Goal: Information Seeking & Learning: Find specific fact

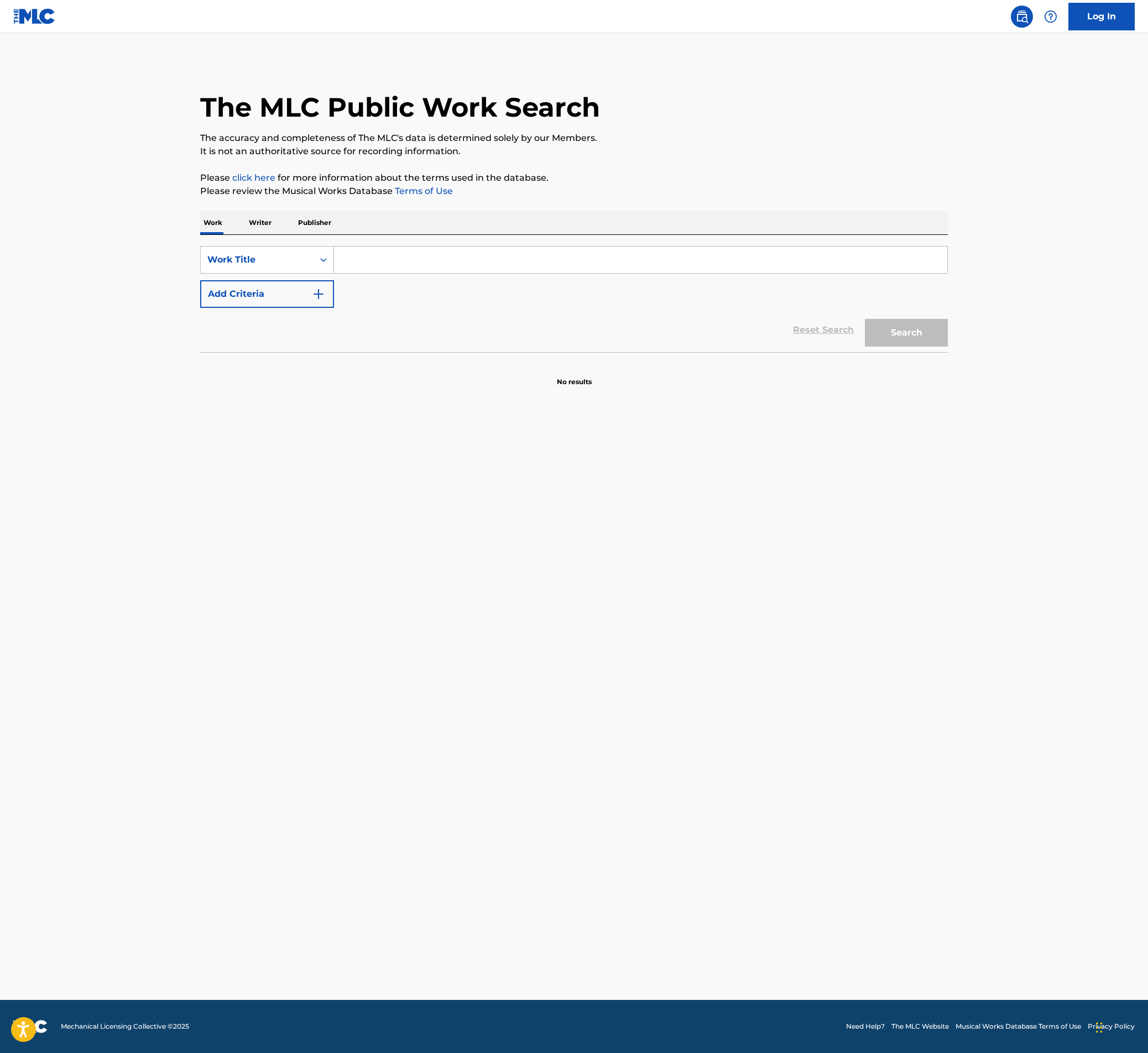
click at [426, 267] on input "Search Form" at bounding box center [640, 260] width 613 height 27
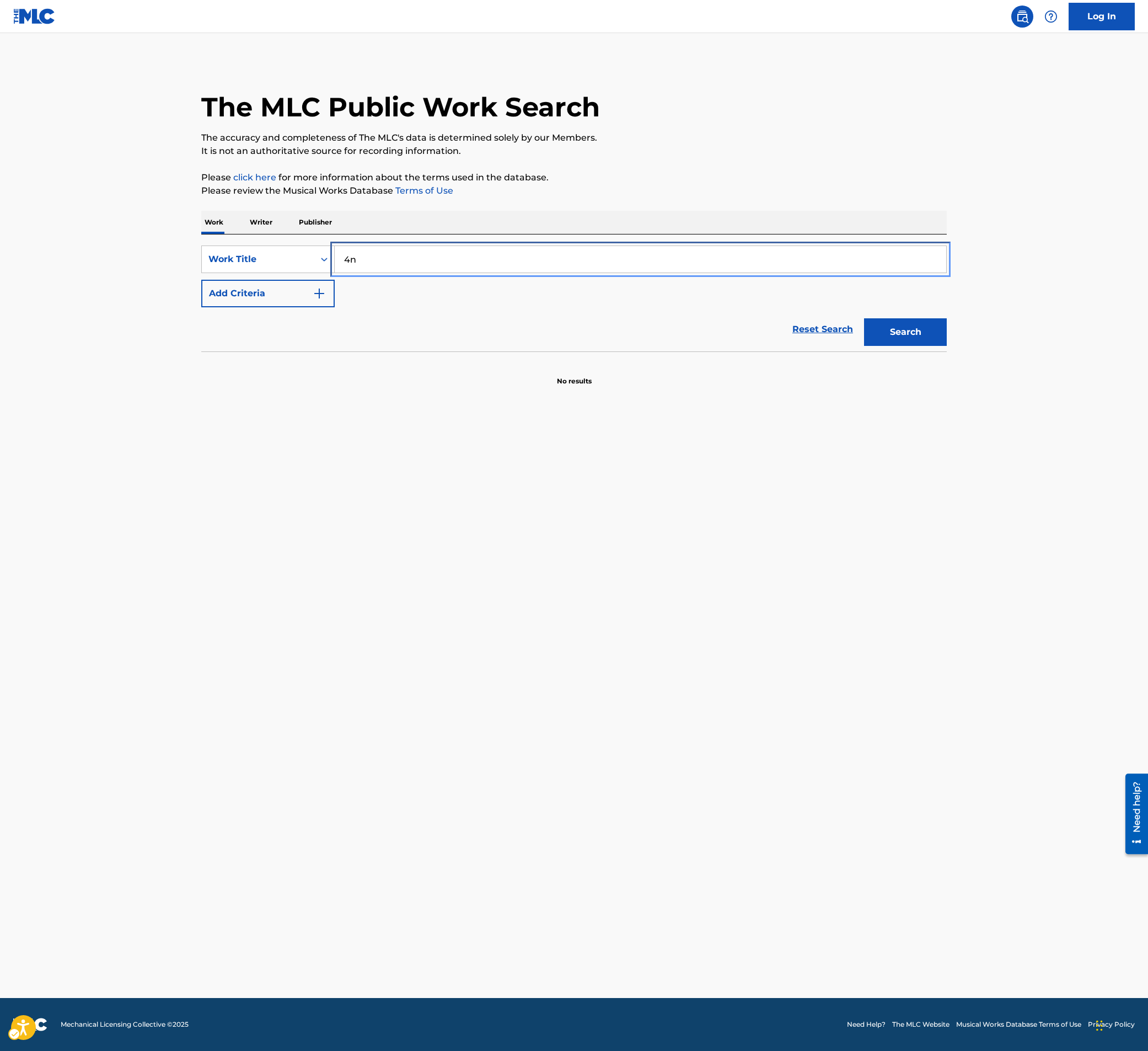
type input "4n"
click at [201, 280] on button "Add Criteria" at bounding box center [268, 294] width 134 height 28
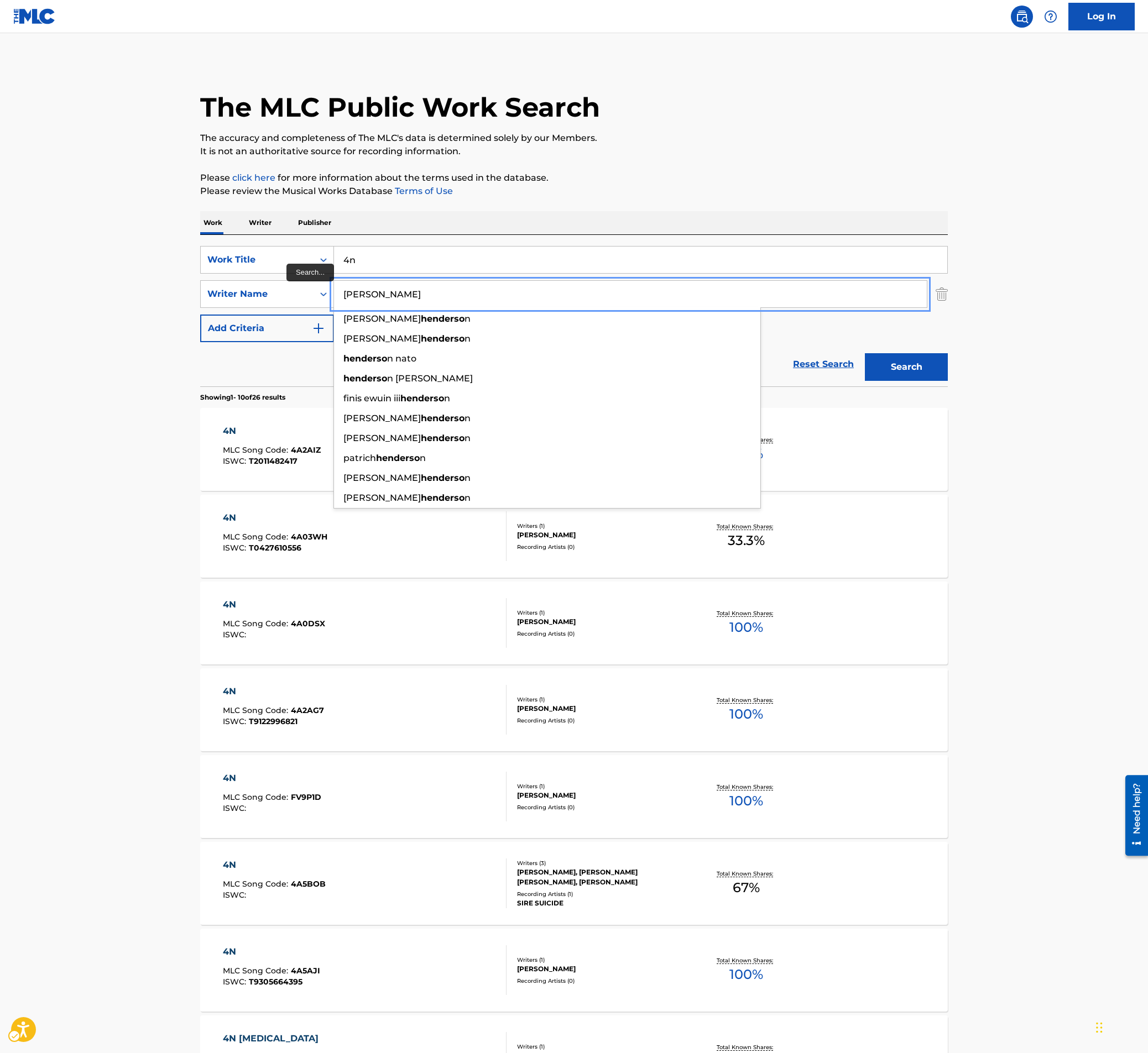
type input "[PERSON_NAME]"
click at [200, 315] on button "Add Criteria" at bounding box center [268, 329] width 134 height 28
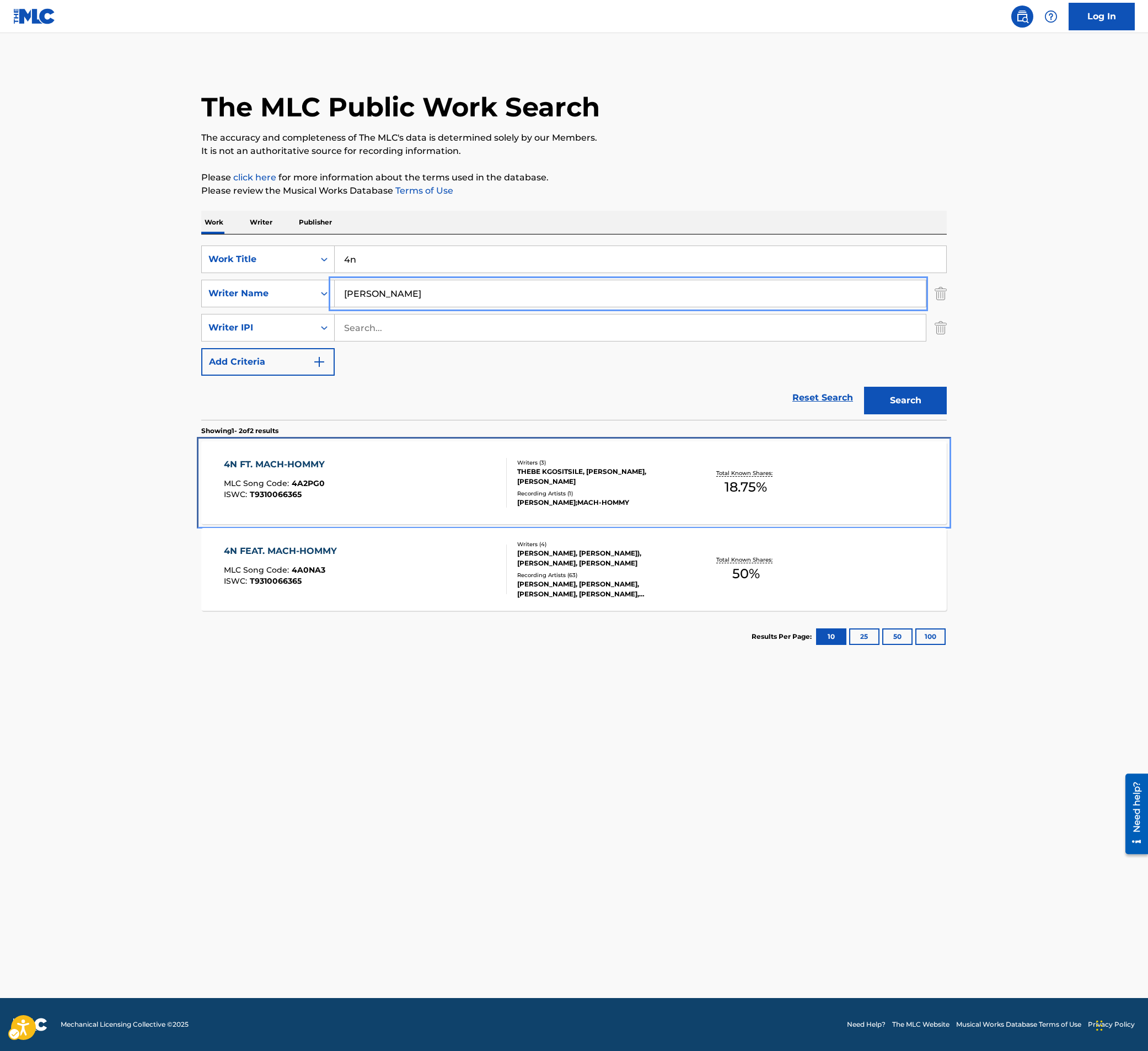
click at [413, 487] on div "4N FT. MACH-HOMMY MLC Song Code : 4A2PG0 ISWC : T9310066365" at bounding box center [365, 483] width 284 height 49
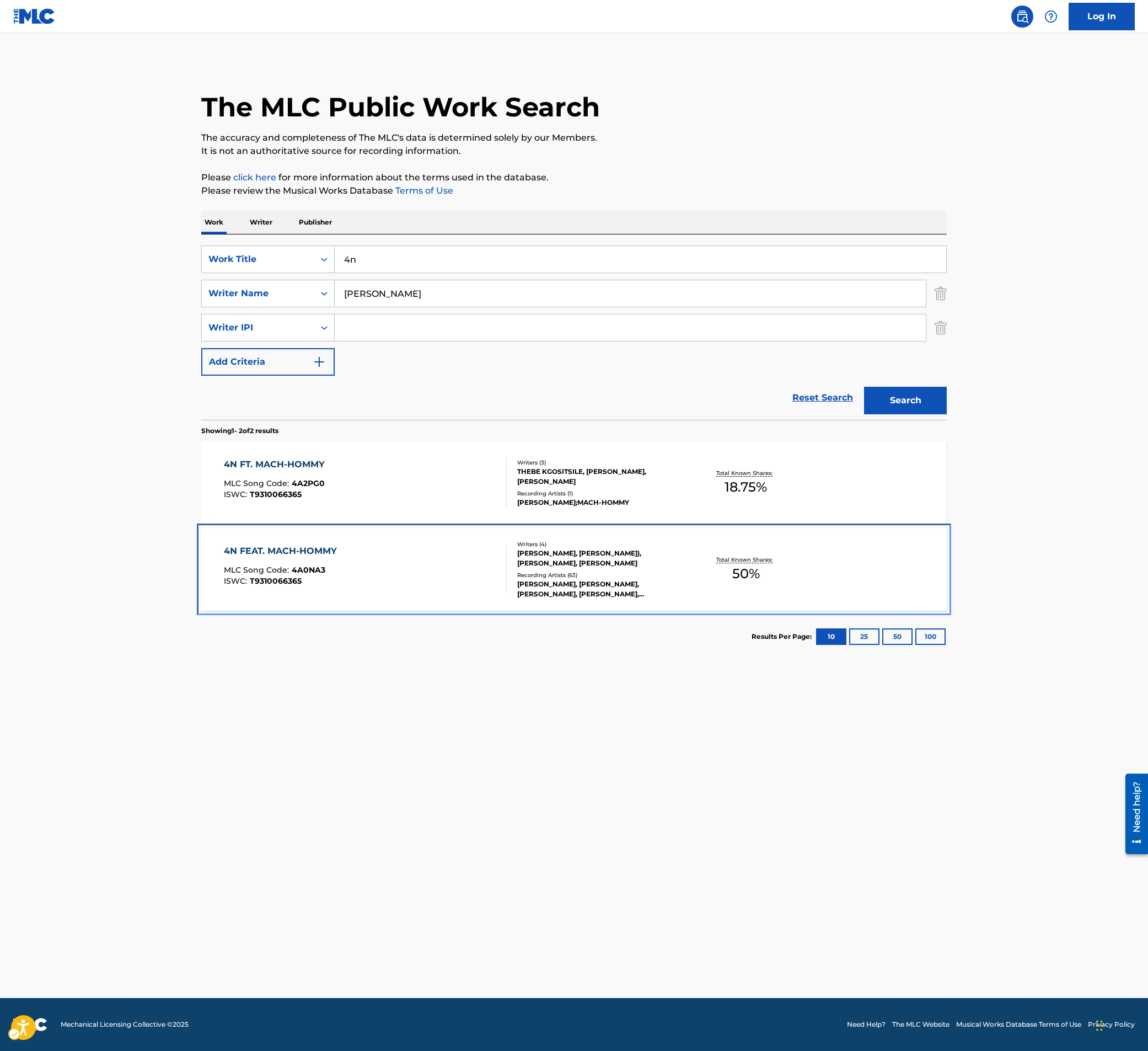
click at [440, 552] on div "4N FEAT. MACH-HOMMY MLC Song Code : 4A0NA3 ISWC : T9310066365" at bounding box center [365, 569] width 284 height 49
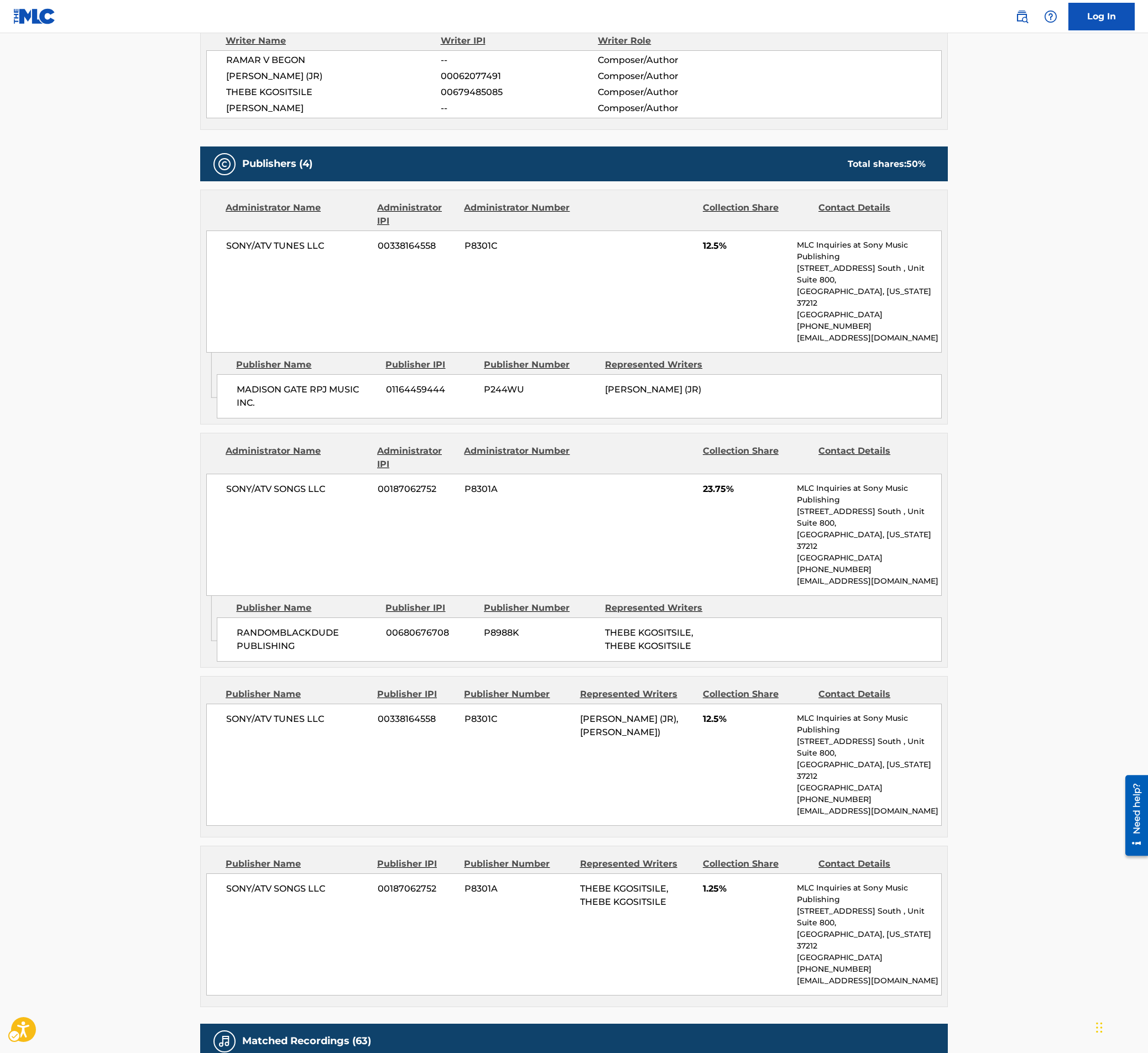
scroll to position [497, 0]
